Goal: Browse casually

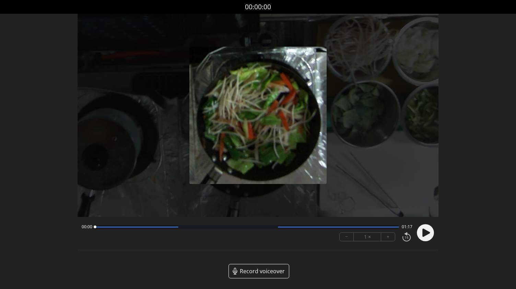
click at [434, 232] on circle at bounding box center [425, 232] width 17 height 17
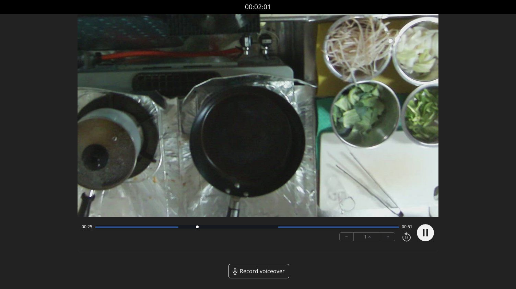
click at [96, 226] on div at bounding box center [247, 226] width 305 height 3
click at [277, 228] on div at bounding box center [247, 226] width 305 height 3
click at [180, 228] on div at bounding box center [247, 226] width 305 height 3
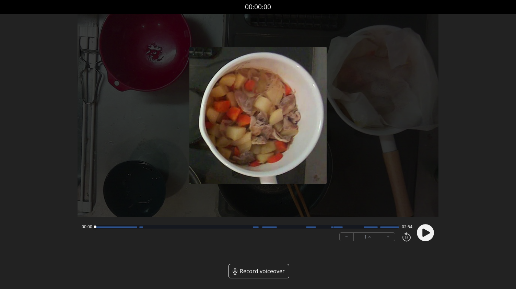
click at [423, 232] on circle at bounding box center [425, 232] width 17 height 17
